Goal: Information Seeking & Learning: Find contact information

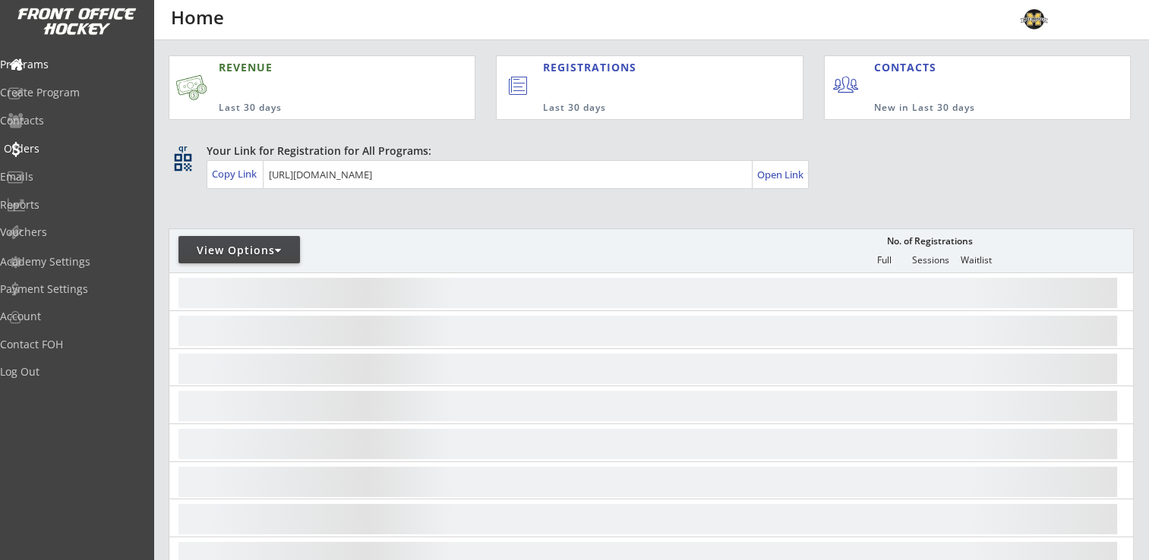
click at [42, 144] on div "Orders" at bounding box center [72, 149] width 137 height 11
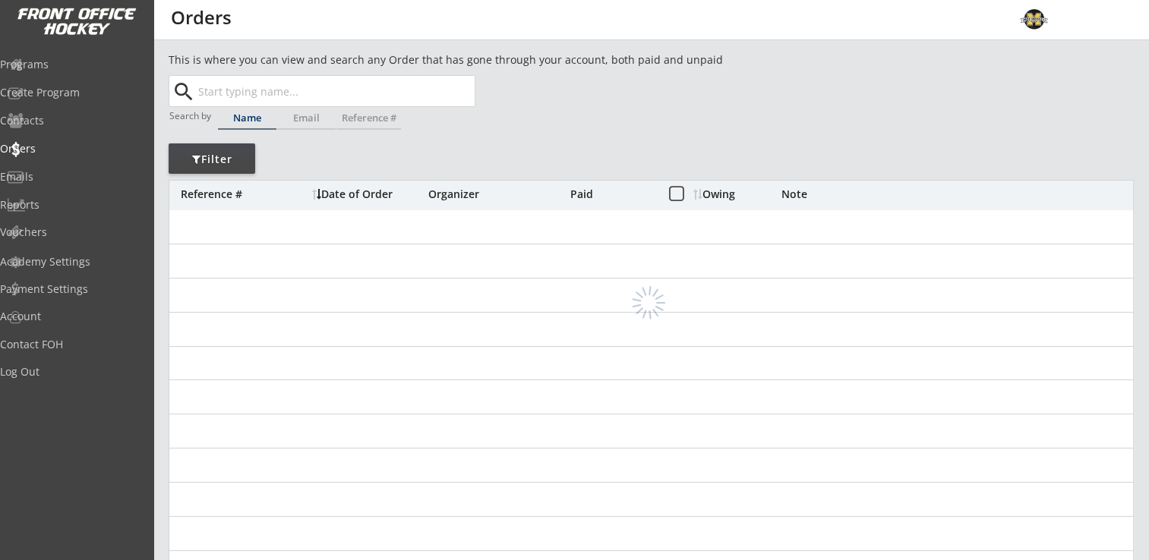
click at [330, 98] on input "text" at bounding box center [334, 91] width 279 height 30
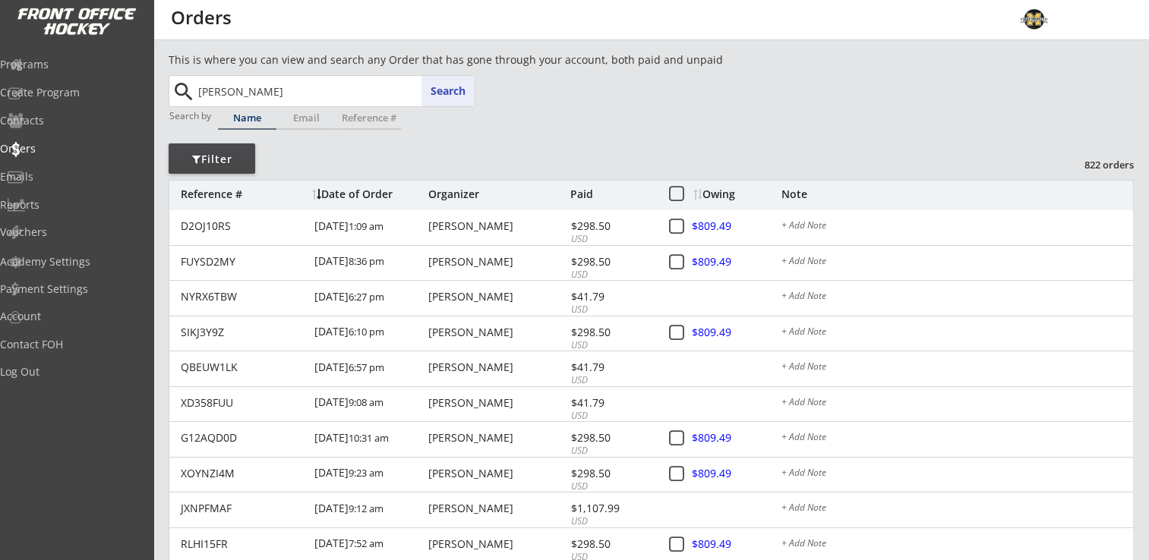
type input "[PERSON_NAME]"
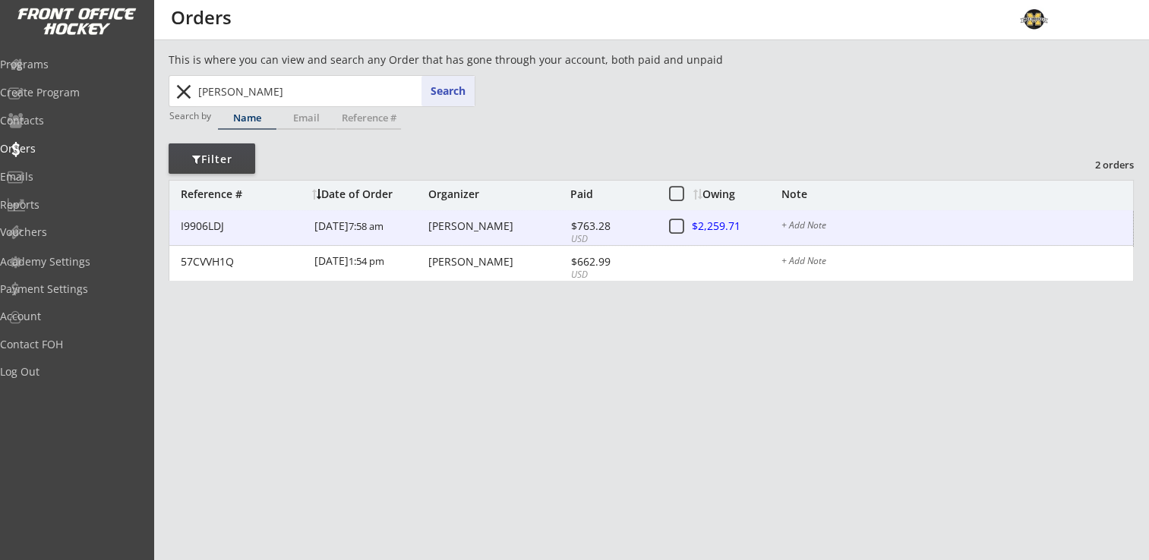
click at [474, 226] on div "[PERSON_NAME]" at bounding box center [497, 226] width 138 height 11
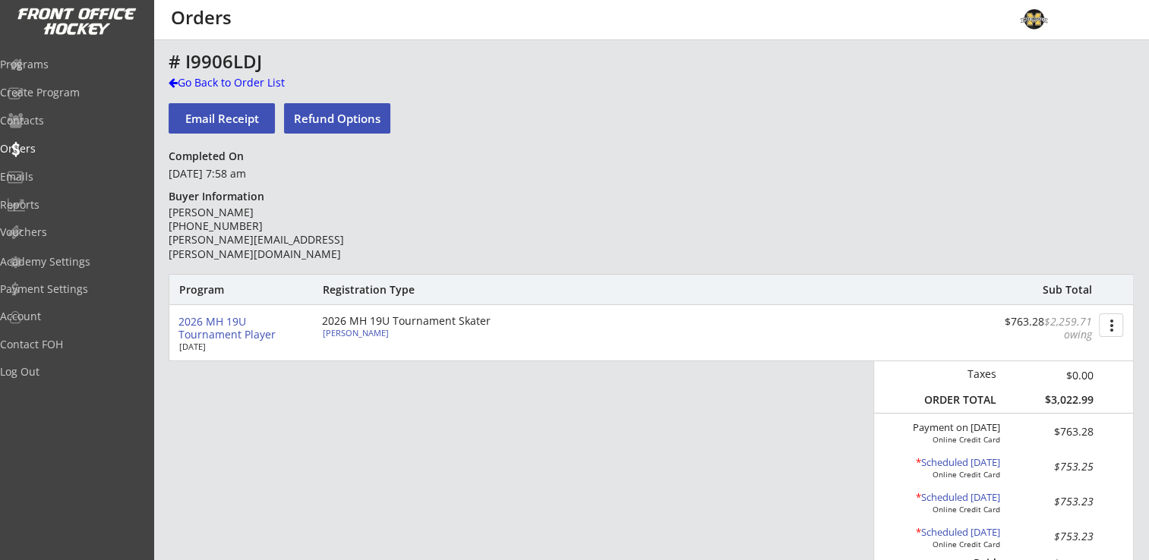
click at [331, 335] on div "[PERSON_NAME]" at bounding box center [407, 333] width 169 height 8
select select ""Forward""
select select ""Adult Large""
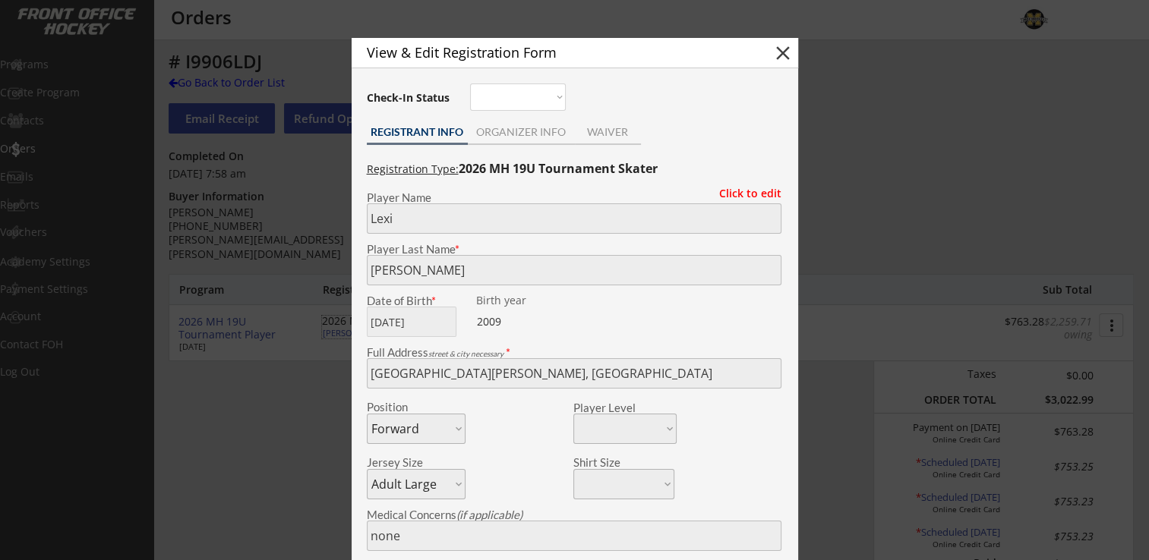
click at [519, 114] on div "View & Edit Registration Form close Check-In Status Not here Present REGISTRANT…" at bounding box center [575, 425] width 446 height 774
click at [532, 138] on div "ORGANIZER INFO" at bounding box center [521, 133] width 107 height 23
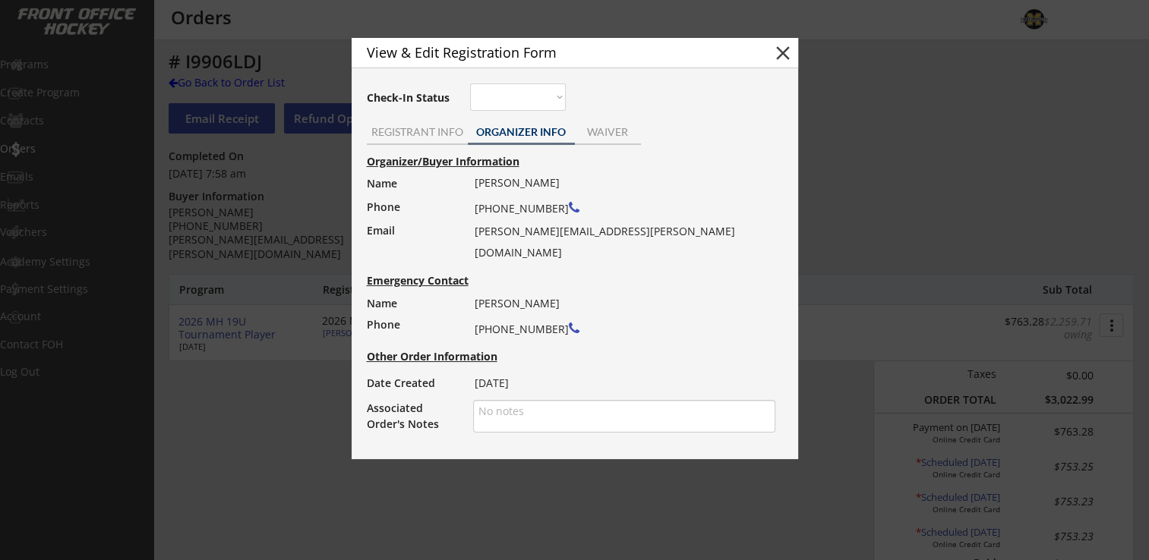
click at [781, 49] on button "close" at bounding box center [782, 53] width 23 height 23
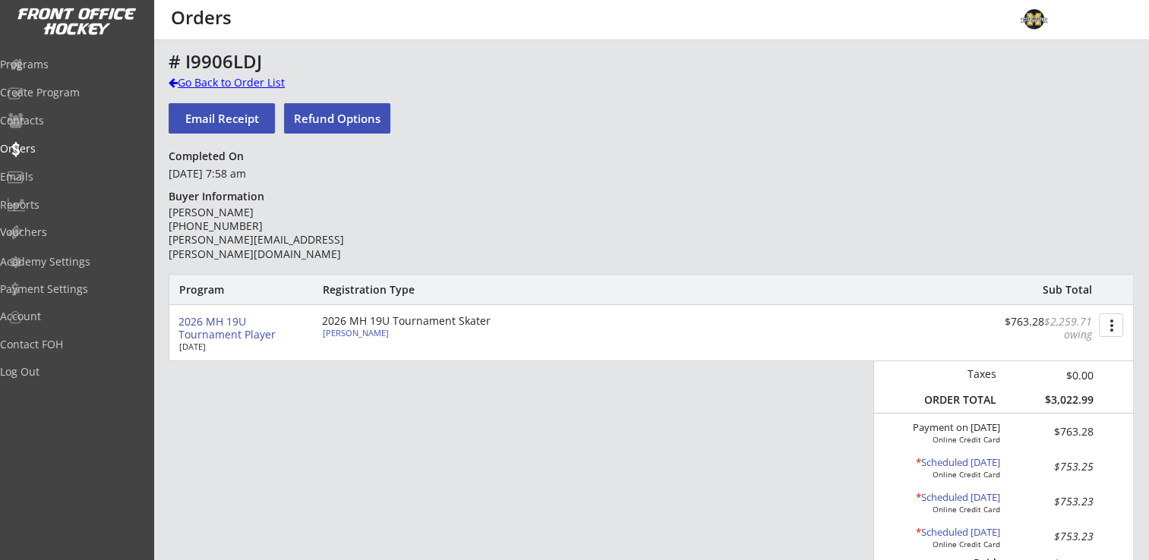
click at [206, 80] on div "Go Back to Order List" at bounding box center [247, 82] width 156 height 15
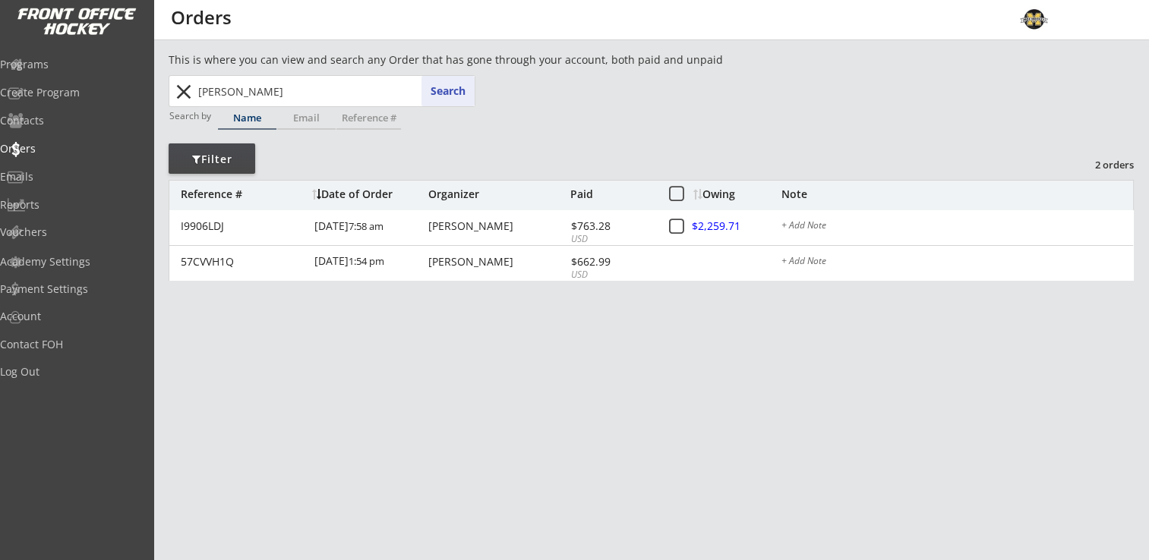
drag, startPoint x: 276, startPoint y: 90, endPoint x: 146, endPoint y: 88, distance: 130.6
click at [146, 88] on body "REVENUE $ 97,905 Last 30 days REGISTRATIONS 130 Last 30 days CONTACTS 55 New in…" at bounding box center [574, 280] width 1149 height 560
click at [459, 81] on button "Search" at bounding box center [447, 91] width 53 height 30
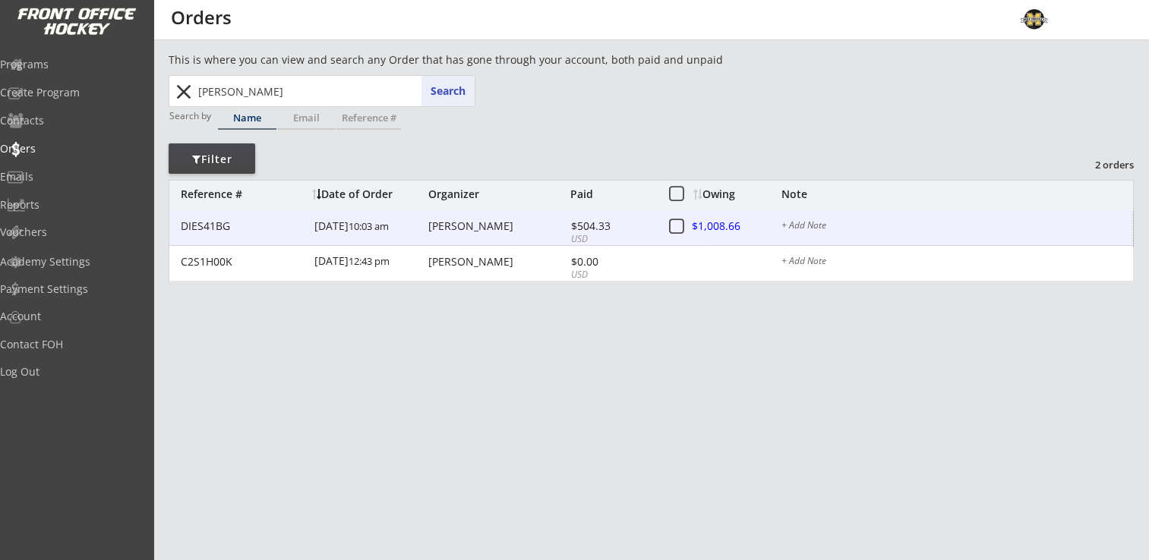
click at [482, 235] on div "DIES41BG [DATE] 10:03 am [PERSON_NAME] $504.33 USD $1,008.66 + Add Note" at bounding box center [651, 228] width 964 height 36
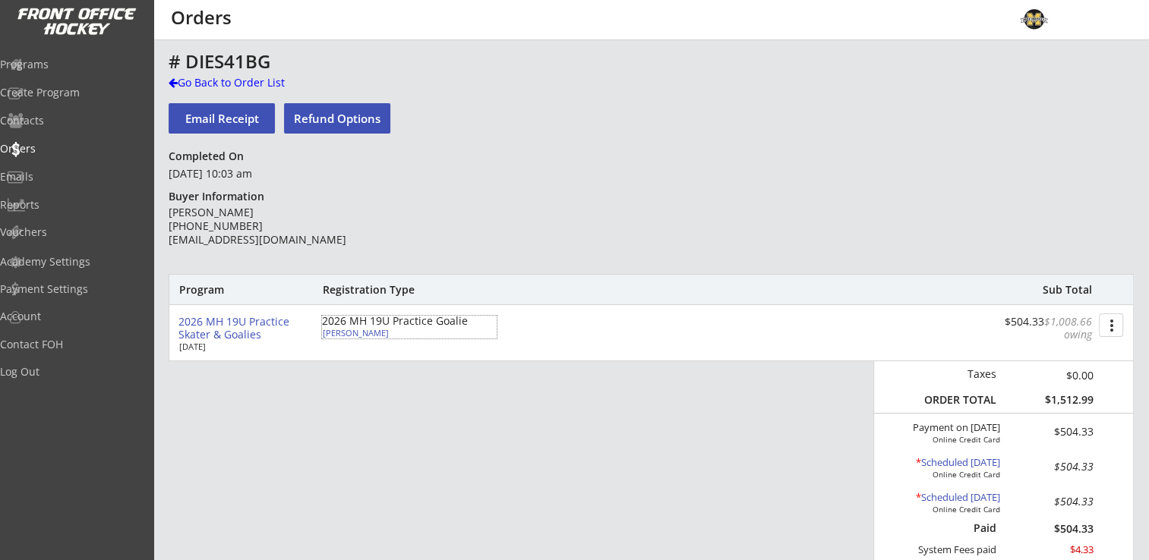
click at [355, 332] on div "[PERSON_NAME]" at bounding box center [407, 333] width 169 height 8
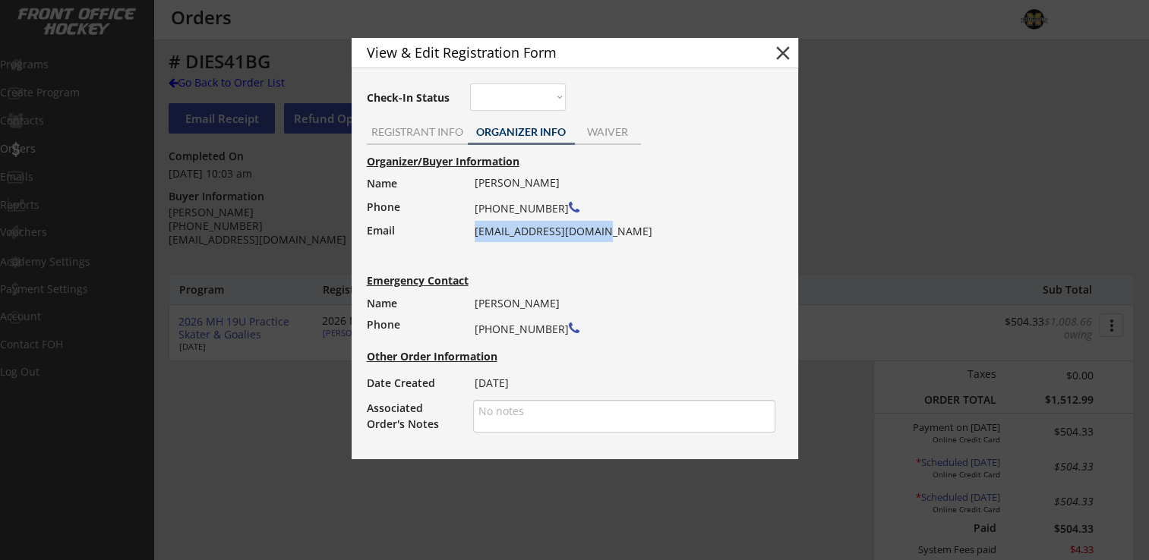
drag, startPoint x: 475, startPoint y: 229, endPoint x: 612, endPoint y: 235, distance: 136.8
click at [612, 235] on div "[PERSON_NAME] [PHONE_NUMBER] [EMAIL_ADDRESS][DOMAIN_NAME]" at bounding box center [620, 207] width 291 height 70
drag, startPoint x: 612, startPoint y: 235, endPoint x: 615, endPoint y: 262, distance: 27.5
click at [615, 262] on div "Organizer/Buyer Information Name Phone Email [PERSON_NAME] [PHONE_NUMBER] [EMAI…" at bounding box center [574, 294] width 431 height 284
click at [781, 53] on button "close" at bounding box center [782, 53] width 23 height 23
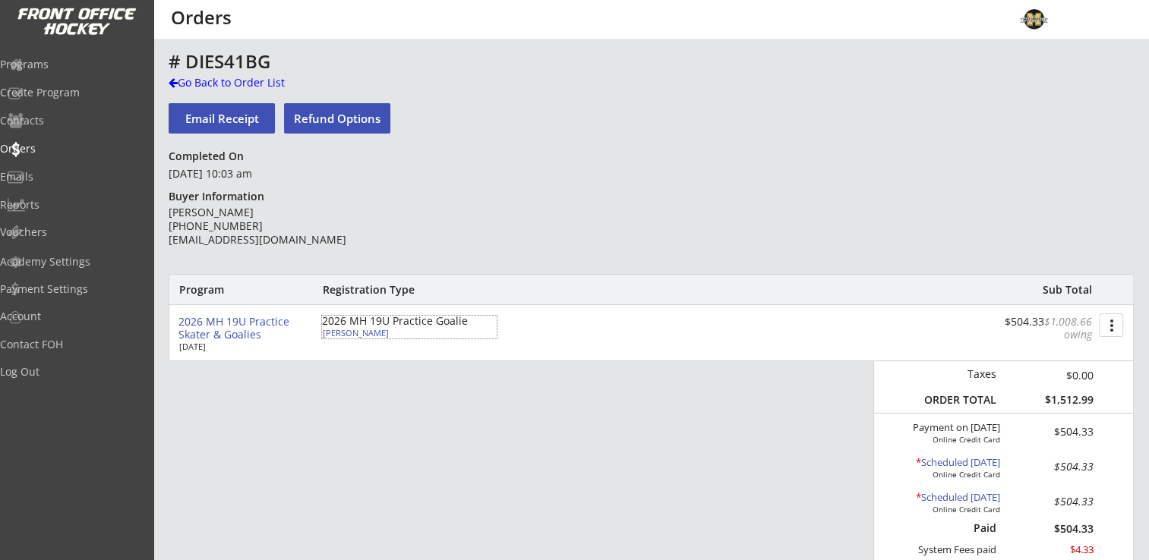
click at [361, 333] on div "[PERSON_NAME]" at bounding box center [407, 333] width 169 height 8
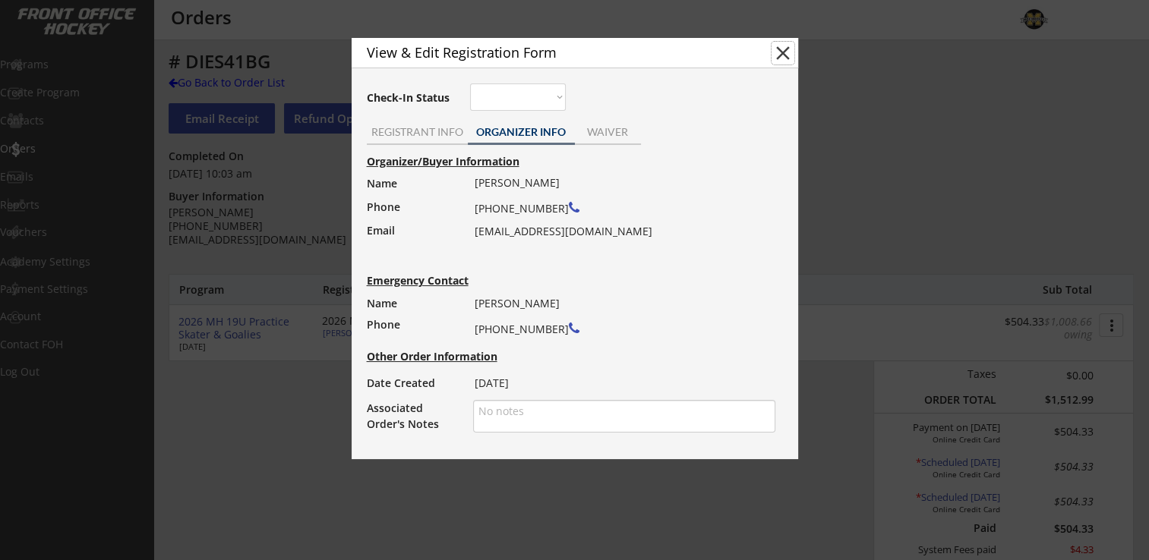
click at [779, 58] on button "close" at bounding box center [782, 53] width 23 height 23
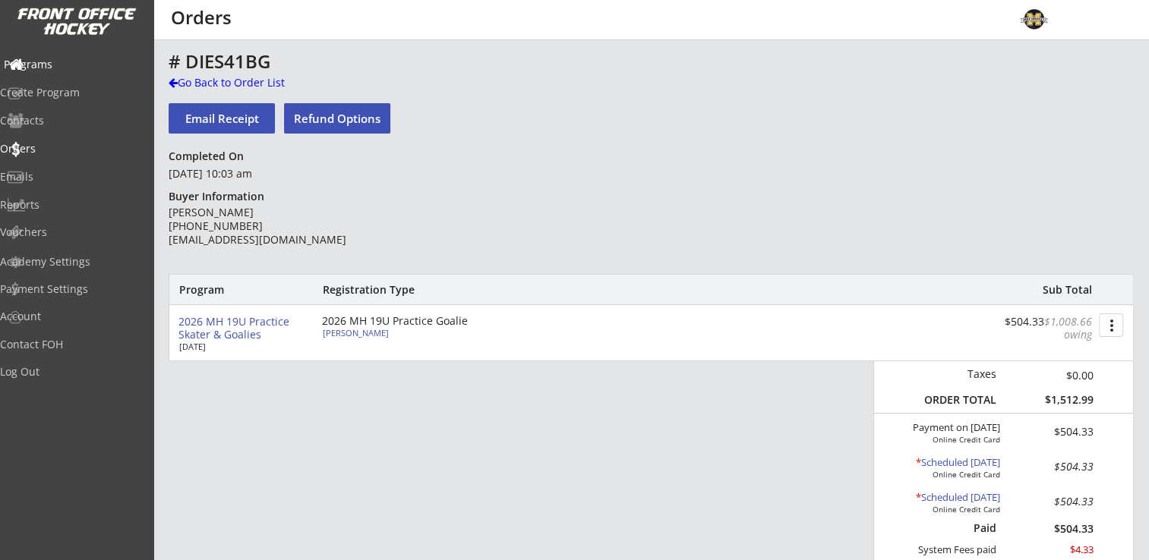
click at [74, 61] on div "Programs" at bounding box center [72, 64] width 137 height 11
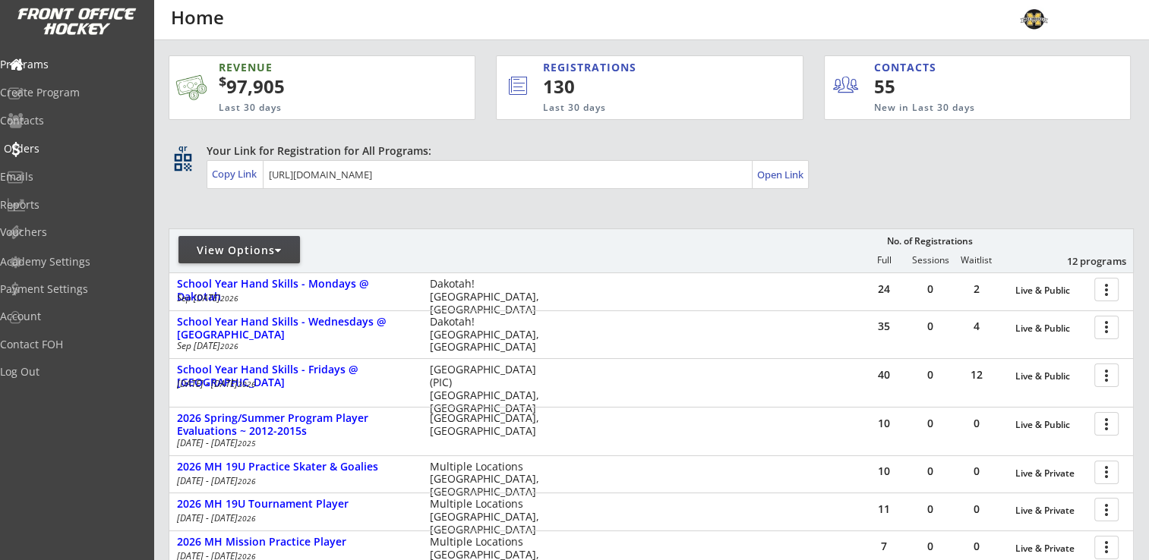
click at [59, 150] on div "Orders" at bounding box center [72, 149] width 137 height 11
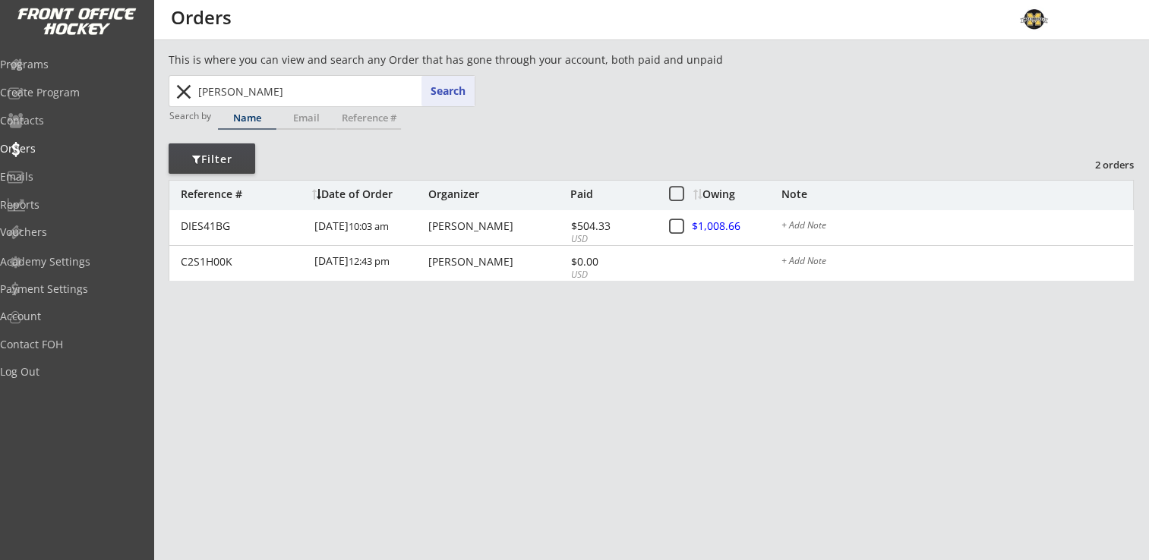
drag, startPoint x: 282, startPoint y: 87, endPoint x: 178, endPoint y: 87, distance: 103.3
click at [178, 87] on div "[PERSON_NAME] Search close" at bounding box center [323, 91] width 304 height 30
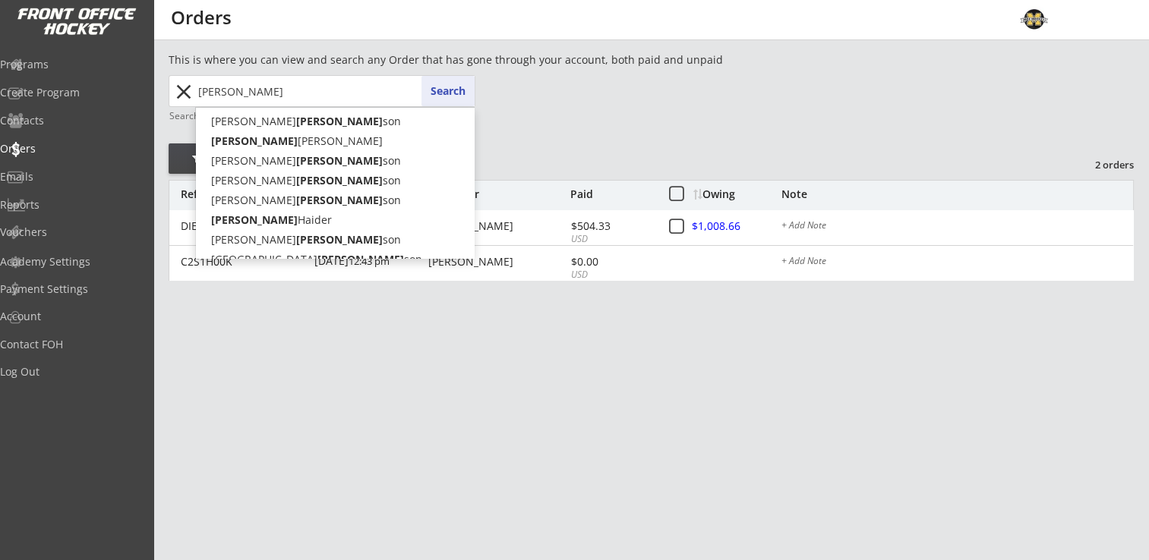
type input "[PERSON_NAME]"
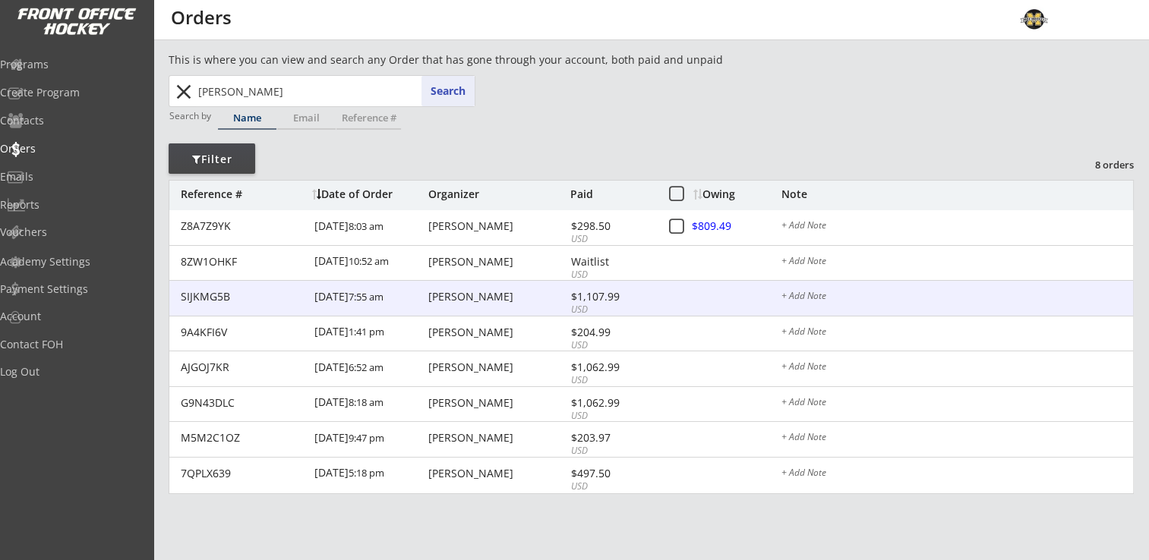
click at [471, 296] on div "[PERSON_NAME]" at bounding box center [497, 297] width 138 height 11
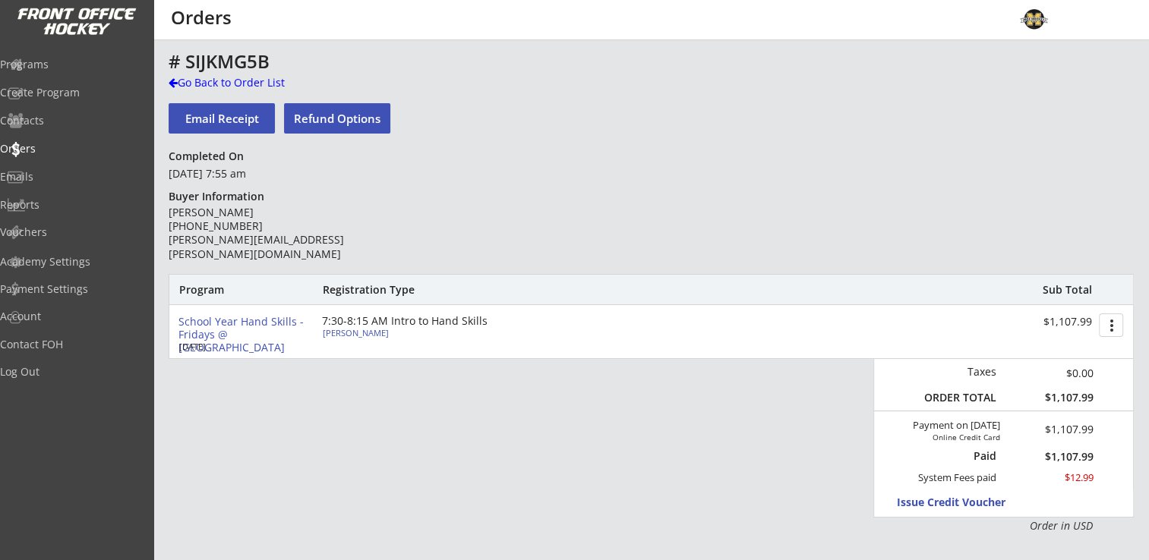
click at [337, 331] on div "[PERSON_NAME]" at bounding box center [407, 333] width 169 height 8
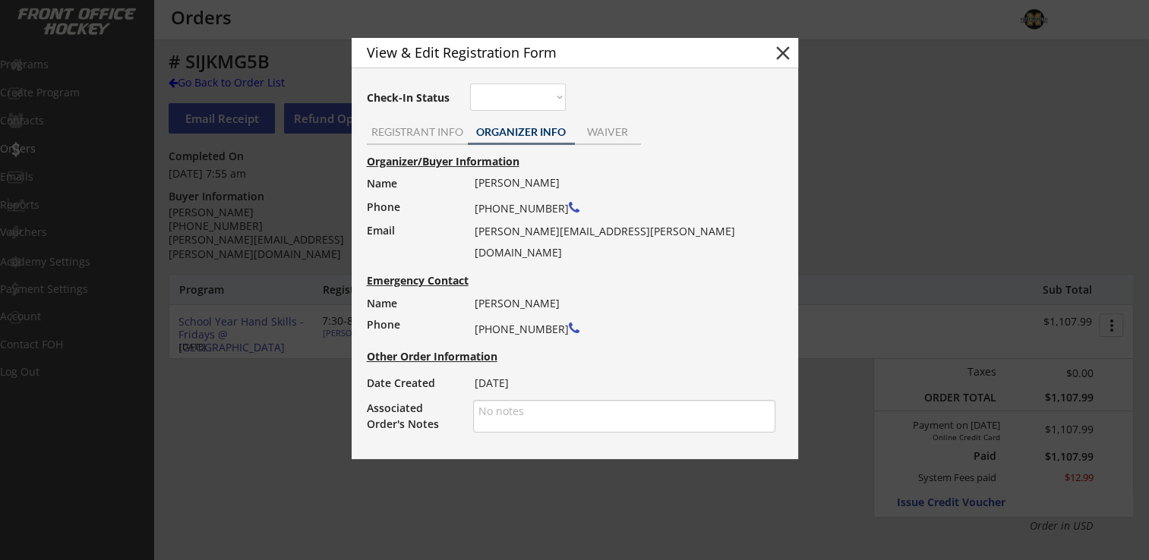
click at [786, 55] on button "close" at bounding box center [782, 53] width 23 height 23
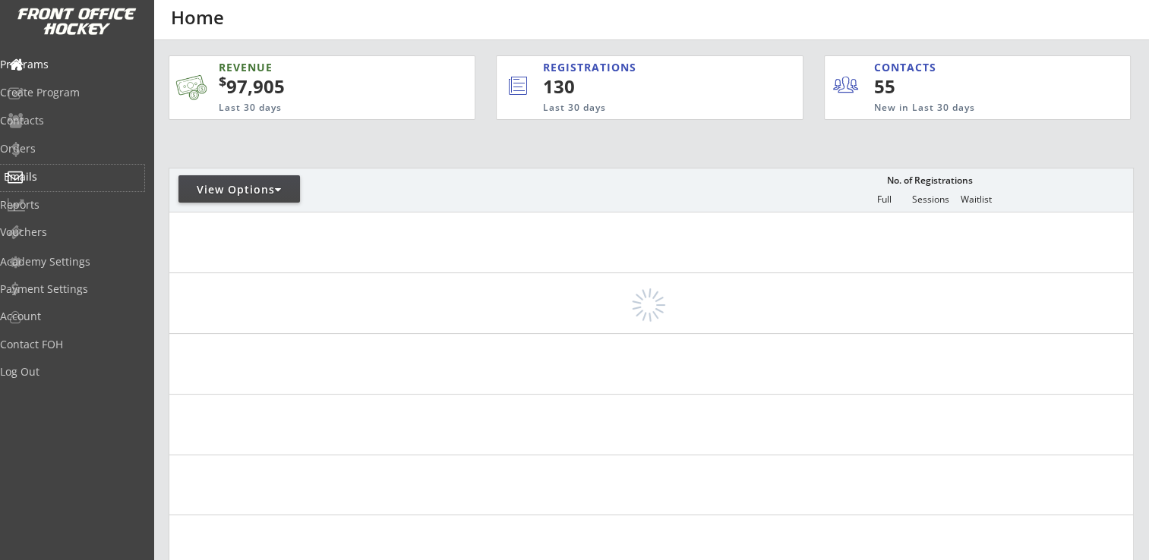
click at [46, 176] on div "Emails" at bounding box center [72, 177] width 137 height 11
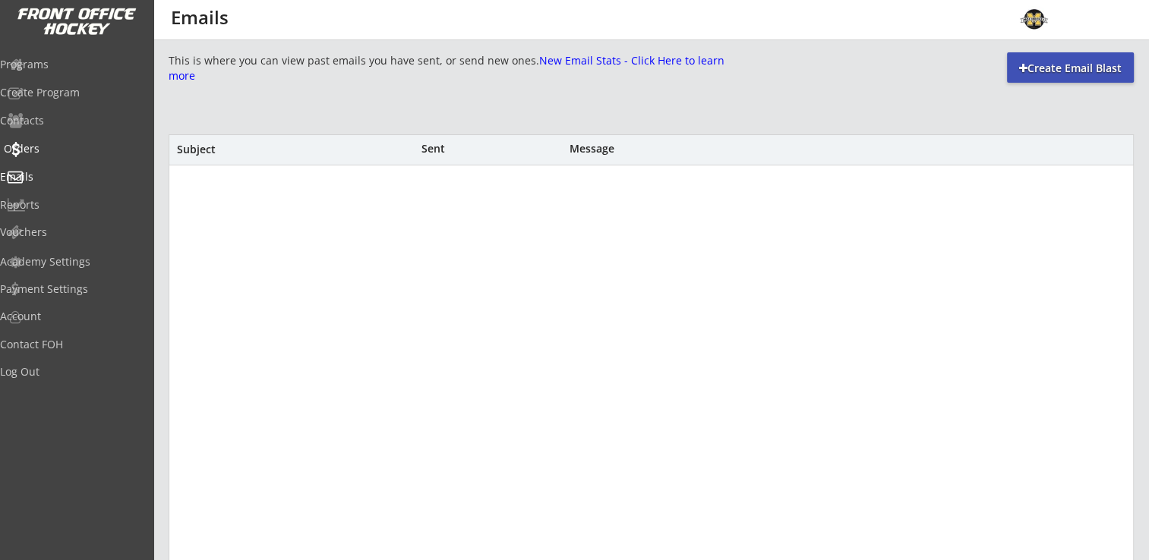
click at [53, 150] on div "Orders" at bounding box center [72, 149] width 137 height 11
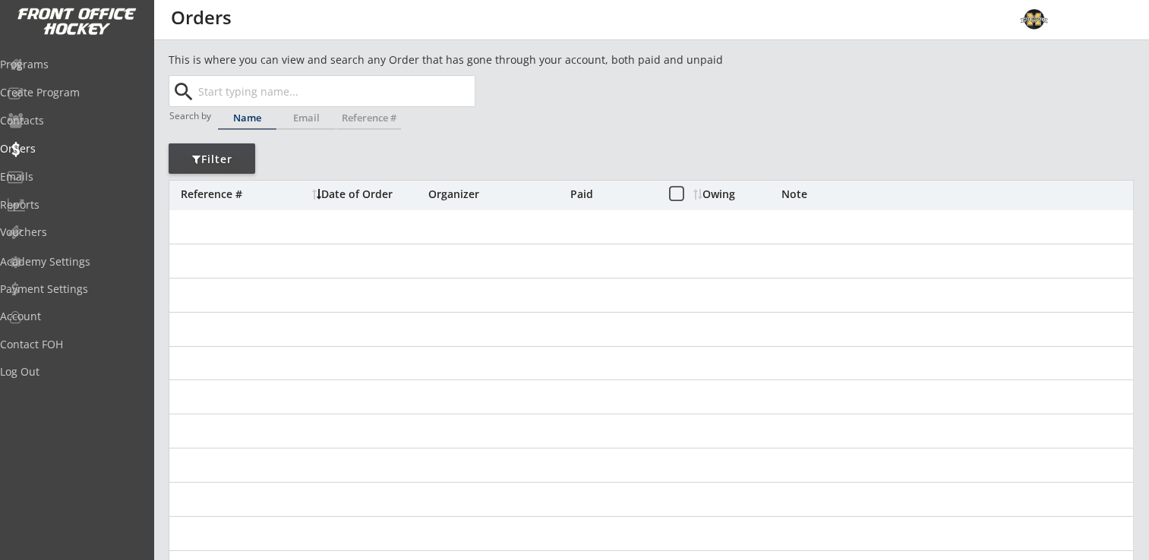
click at [308, 99] on input "text" at bounding box center [334, 91] width 279 height 30
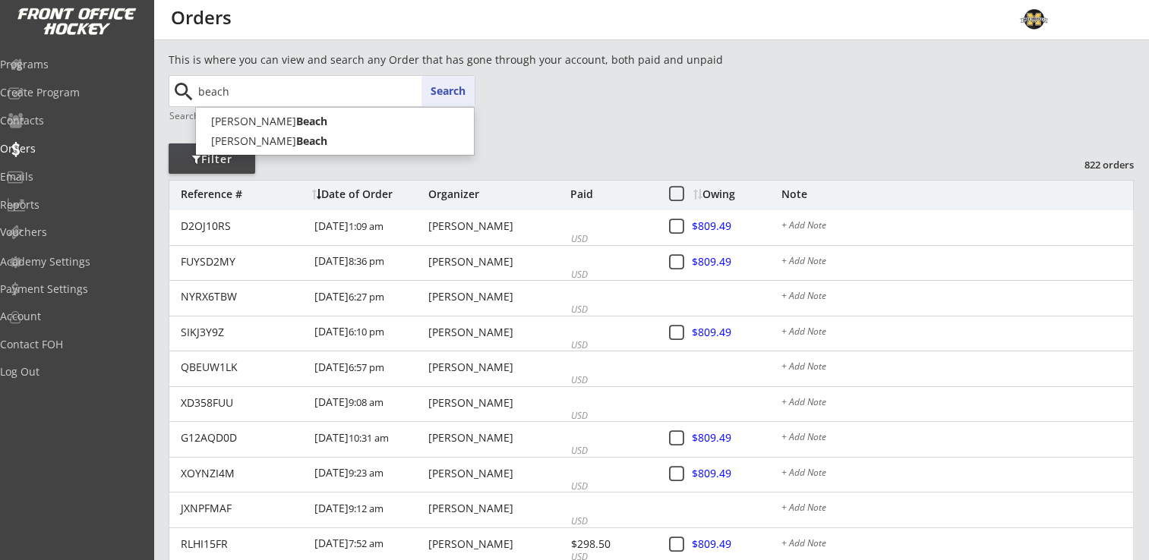
type input "beach"
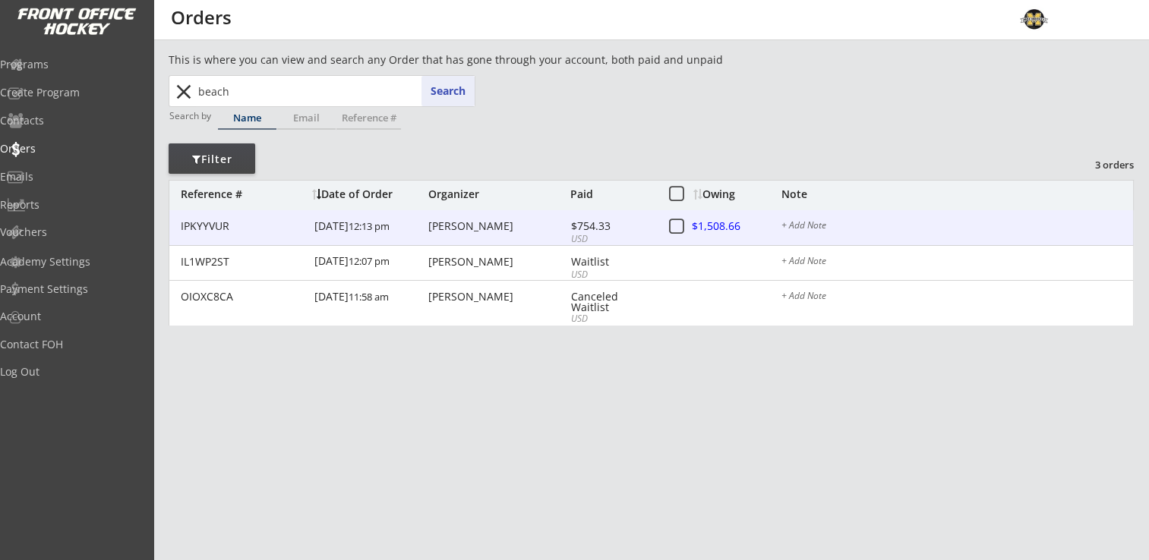
click at [472, 226] on div "Jennifer Beach" at bounding box center [497, 226] width 138 height 11
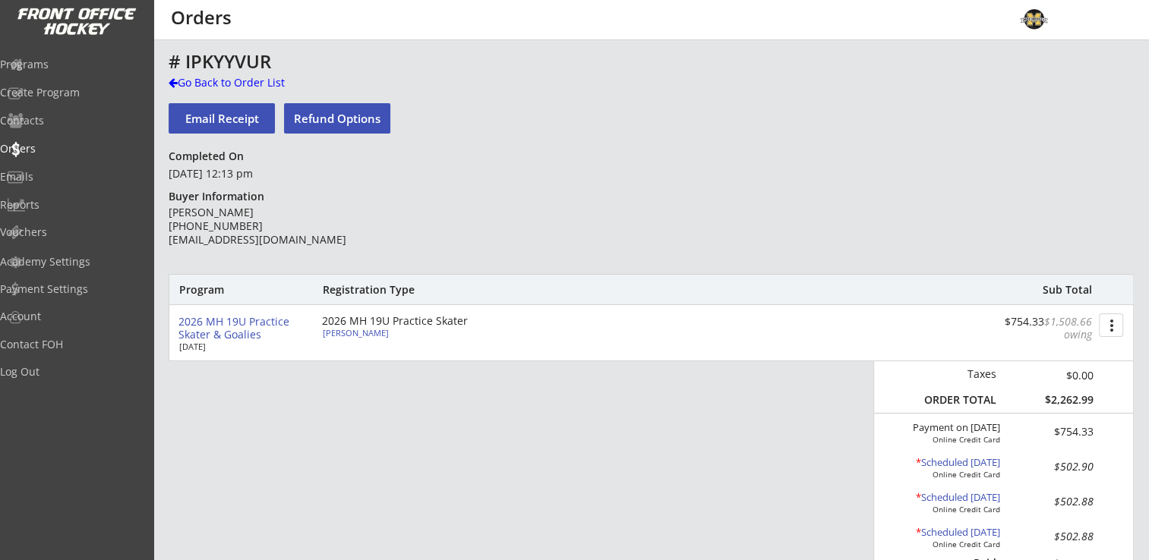
click at [337, 330] on div "Louisa Beach" at bounding box center [407, 333] width 169 height 8
select select ""Forward""
select select ""Adult Small""
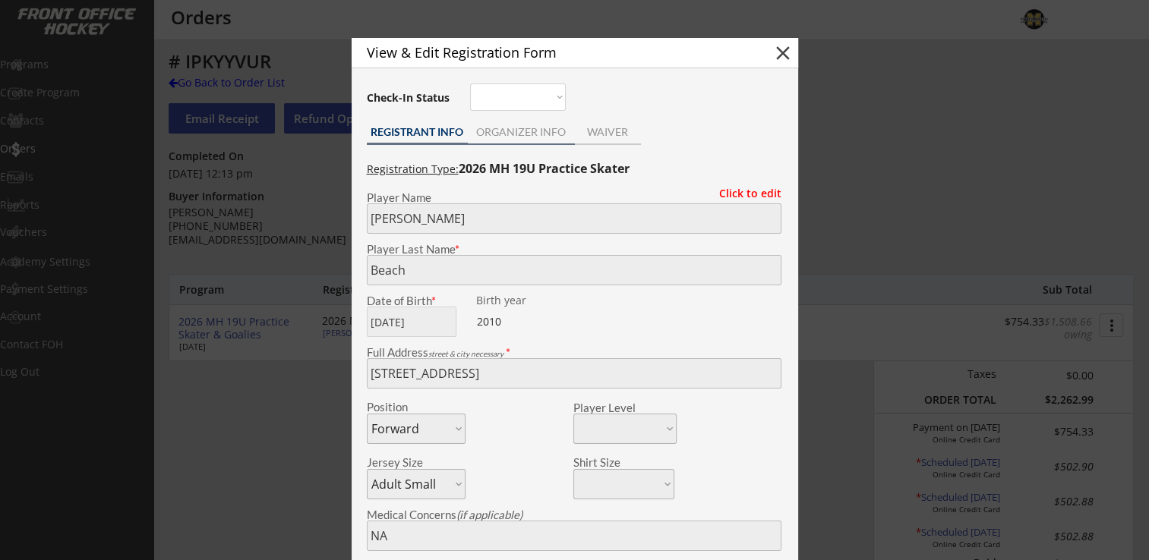
click at [515, 131] on div "ORGANIZER INFO" at bounding box center [521, 132] width 107 height 11
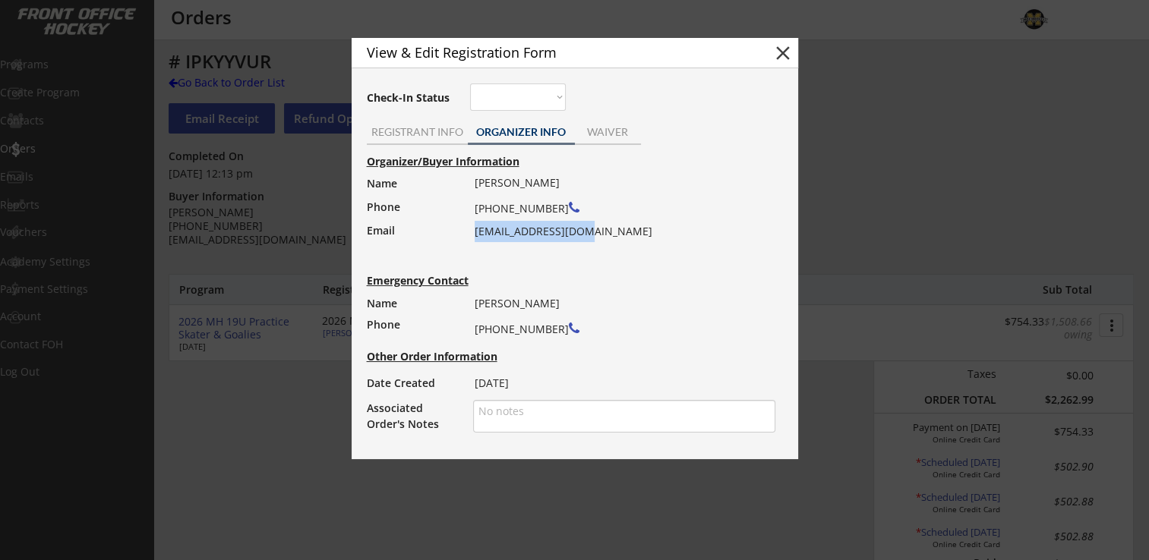
drag, startPoint x: 474, startPoint y: 232, endPoint x: 589, endPoint y: 229, distance: 115.4
click at [589, 229] on div "Jennifer Beach (773) 386-5056 zieljen@hotmail.com" at bounding box center [620, 207] width 291 height 70
drag, startPoint x: 589, startPoint y: 229, endPoint x: 550, endPoint y: 229, distance: 39.5
copy div "zieljen@hotmail.com"
click at [778, 52] on button "close" at bounding box center [782, 53] width 23 height 23
